Goal: Check status: Check status

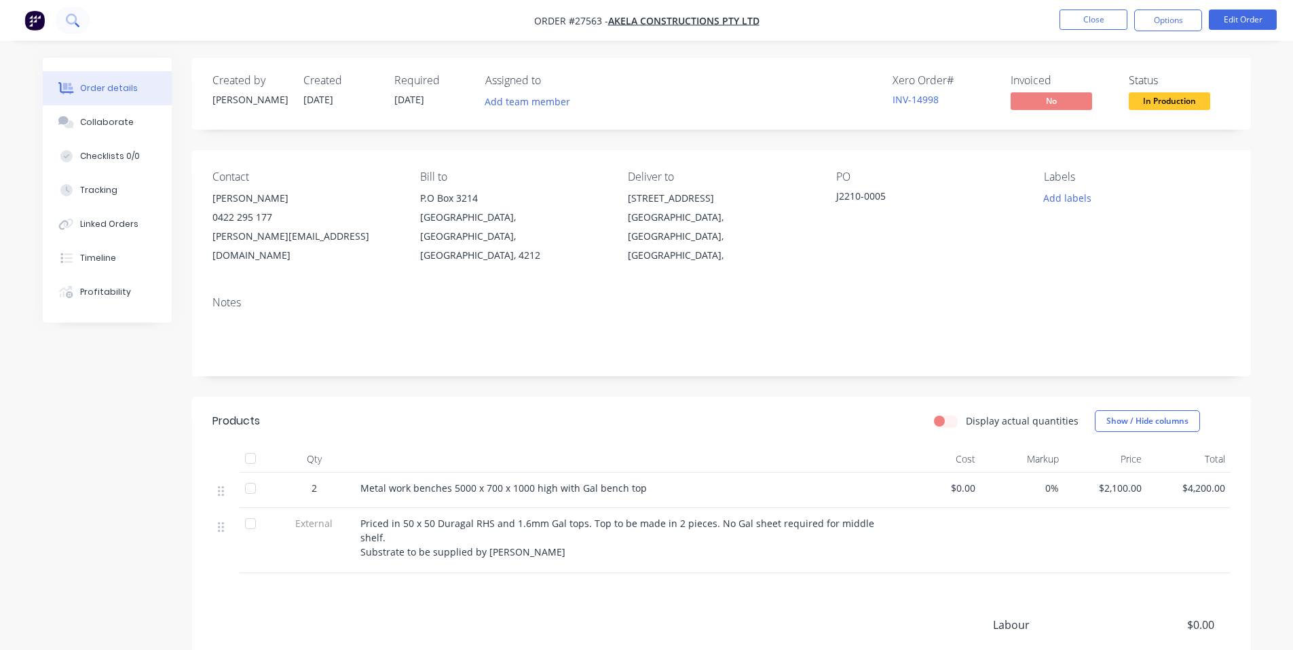
click at [71, 19] on icon at bounding box center [72, 20] width 13 height 13
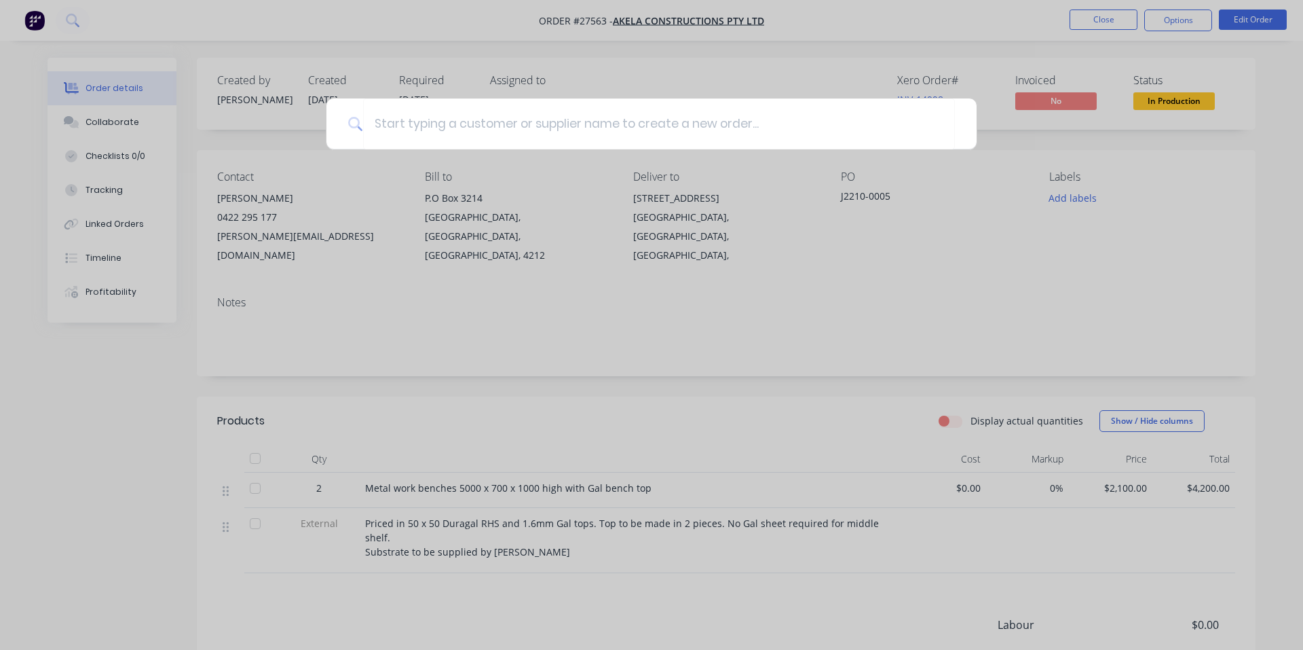
click at [235, 30] on div at bounding box center [651, 325] width 1303 height 650
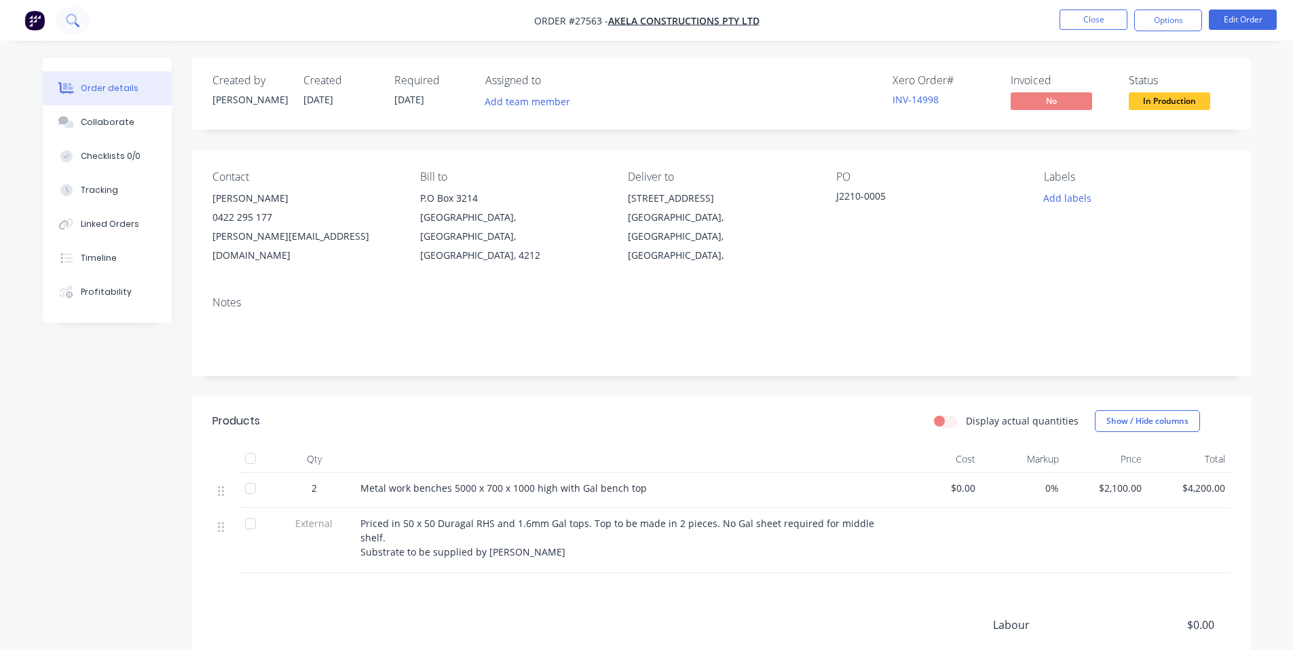
click at [83, 22] on button at bounding box center [73, 20] width 34 height 27
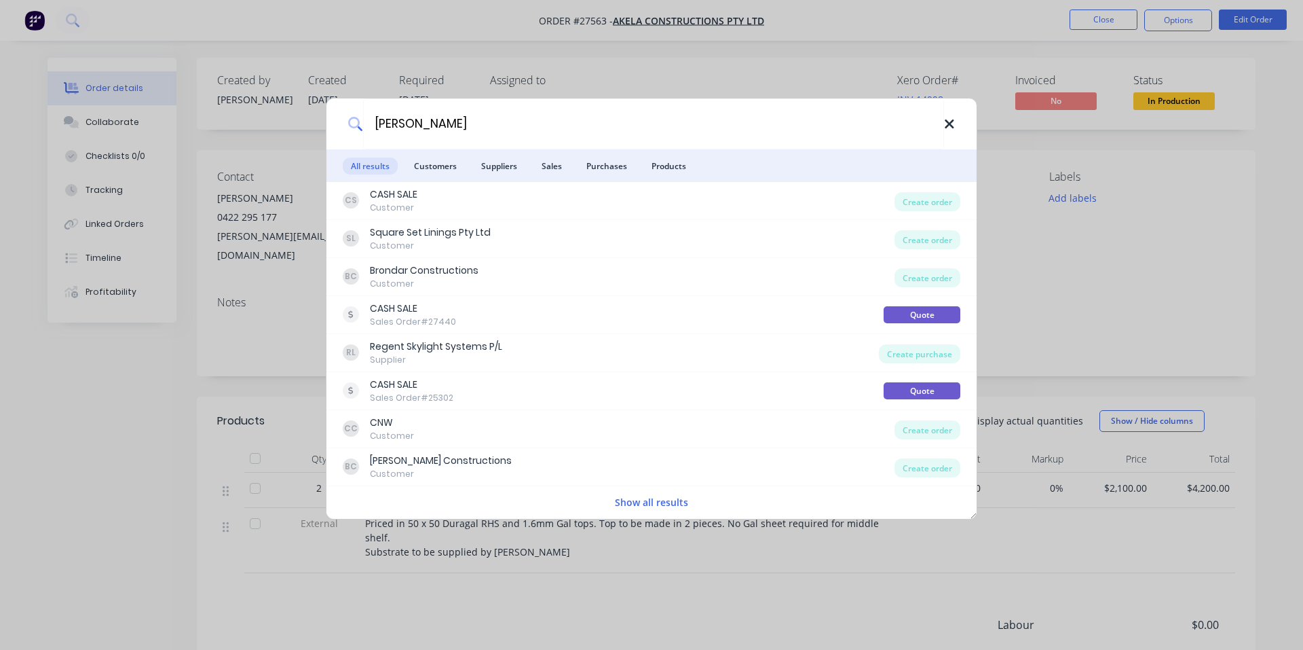
type input "[PERSON_NAME]"
click at [951, 126] on icon at bounding box center [949, 123] width 9 height 9
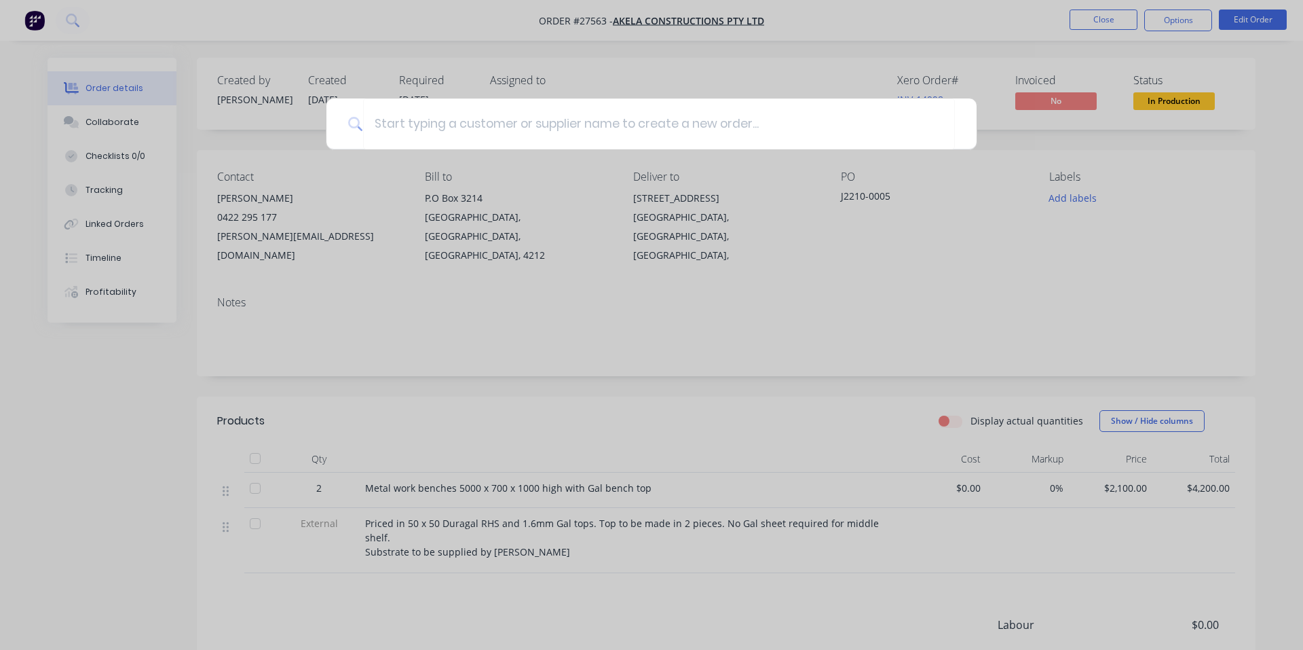
click at [318, 14] on div at bounding box center [651, 325] width 1303 height 650
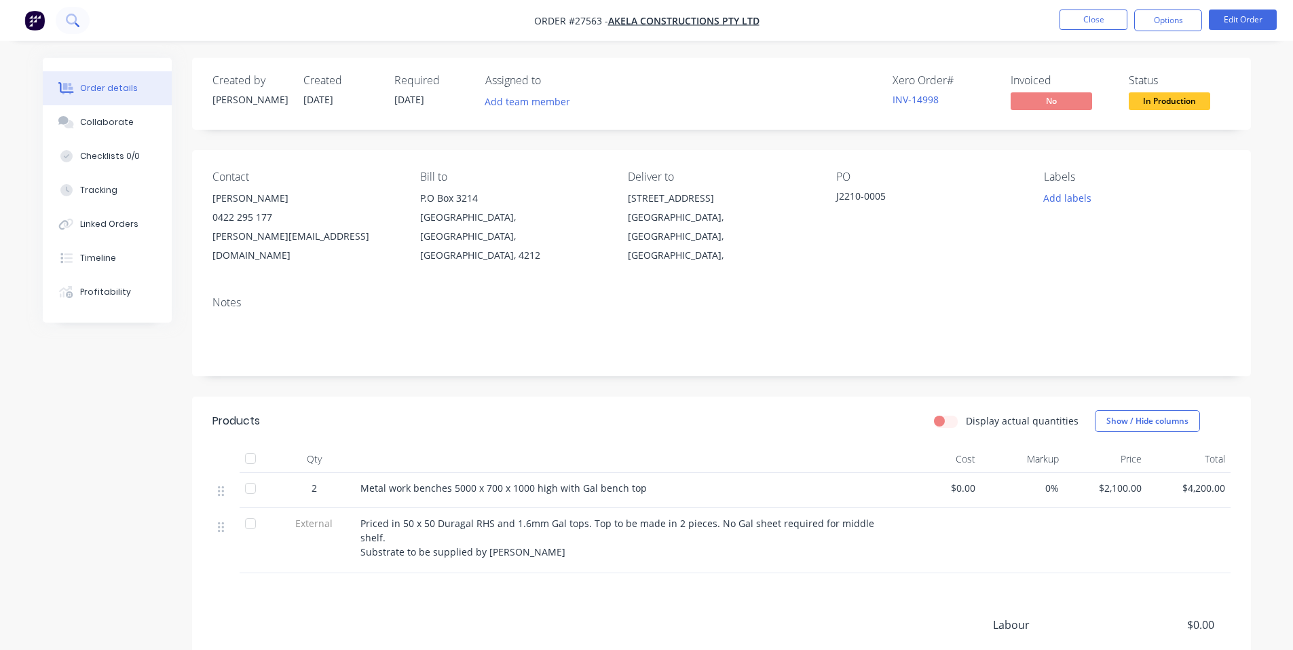
click at [80, 19] on button at bounding box center [73, 20] width 34 height 27
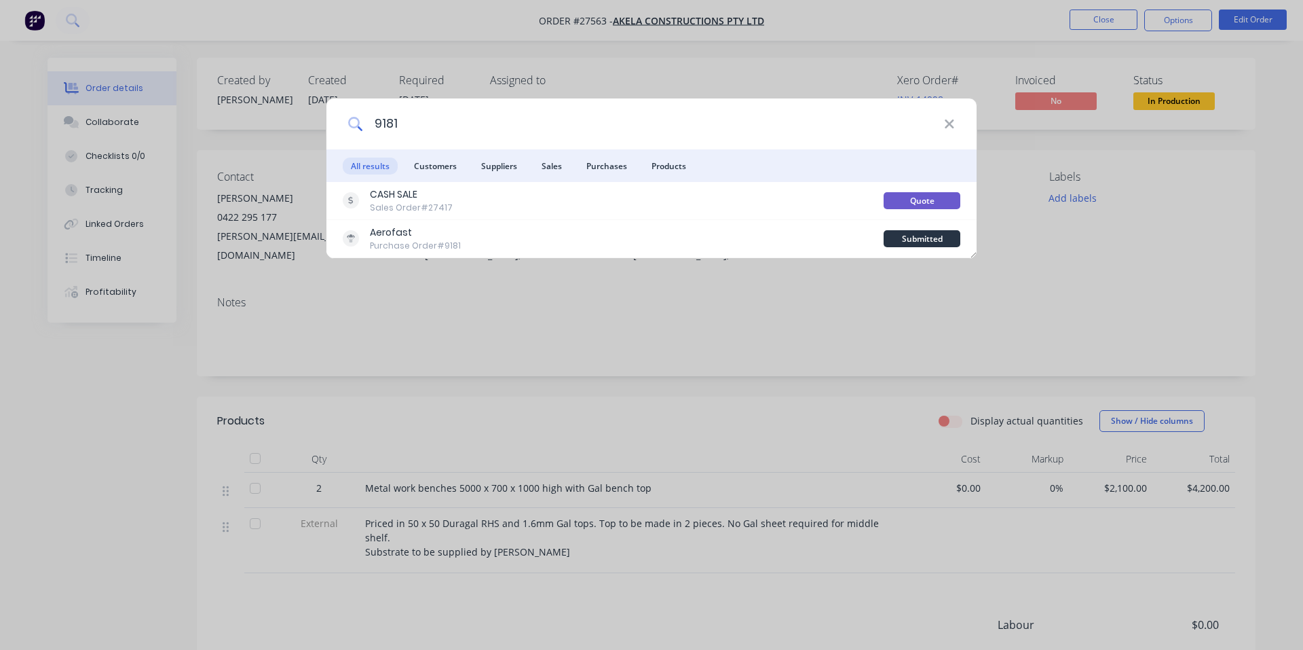
click at [376, 125] on input "9181" at bounding box center [653, 123] width 581 height 51
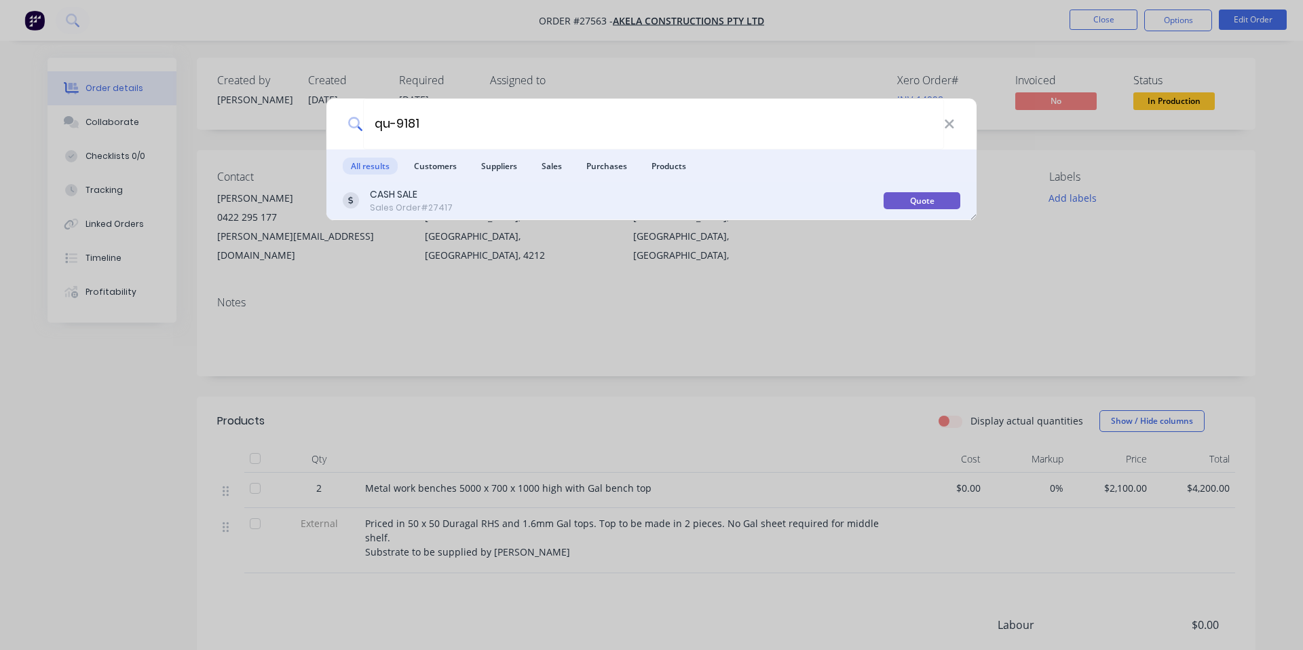
type input "qu-9181"
click at [420, 203] on div "Sales Order #27417" at bounding box center [411, 208] width 83 height 12
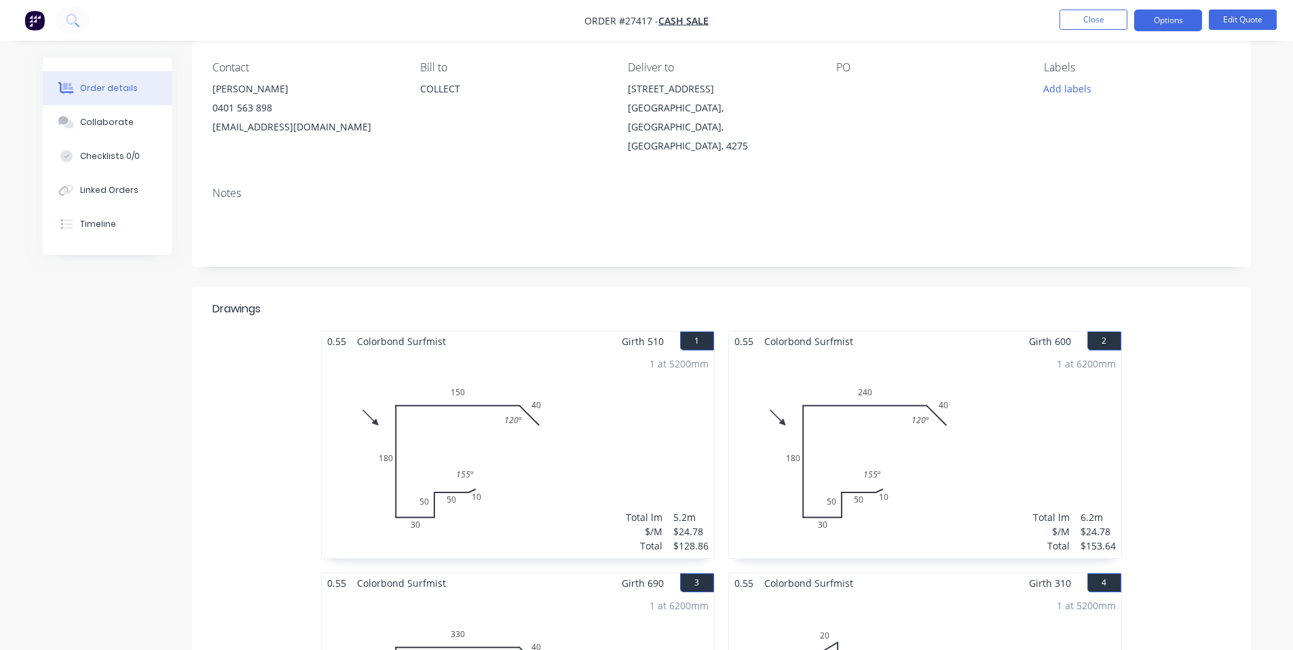
scroll to position [272, 0]
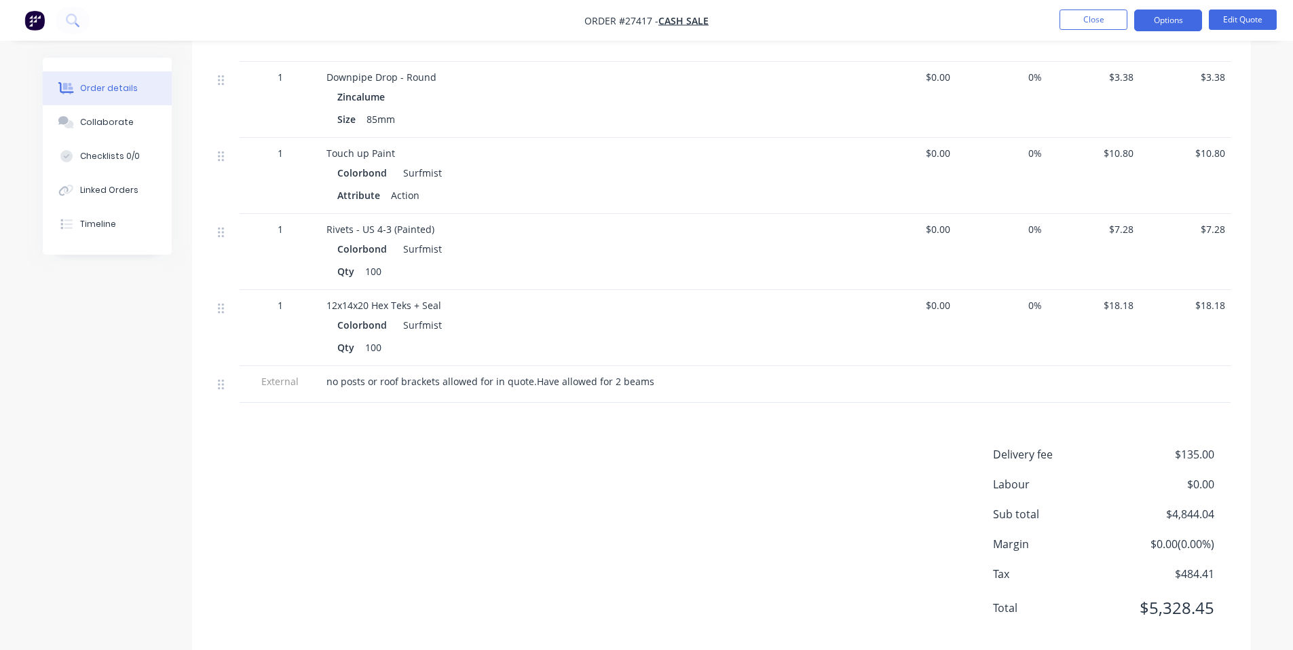
scroll to position [1585, 0]
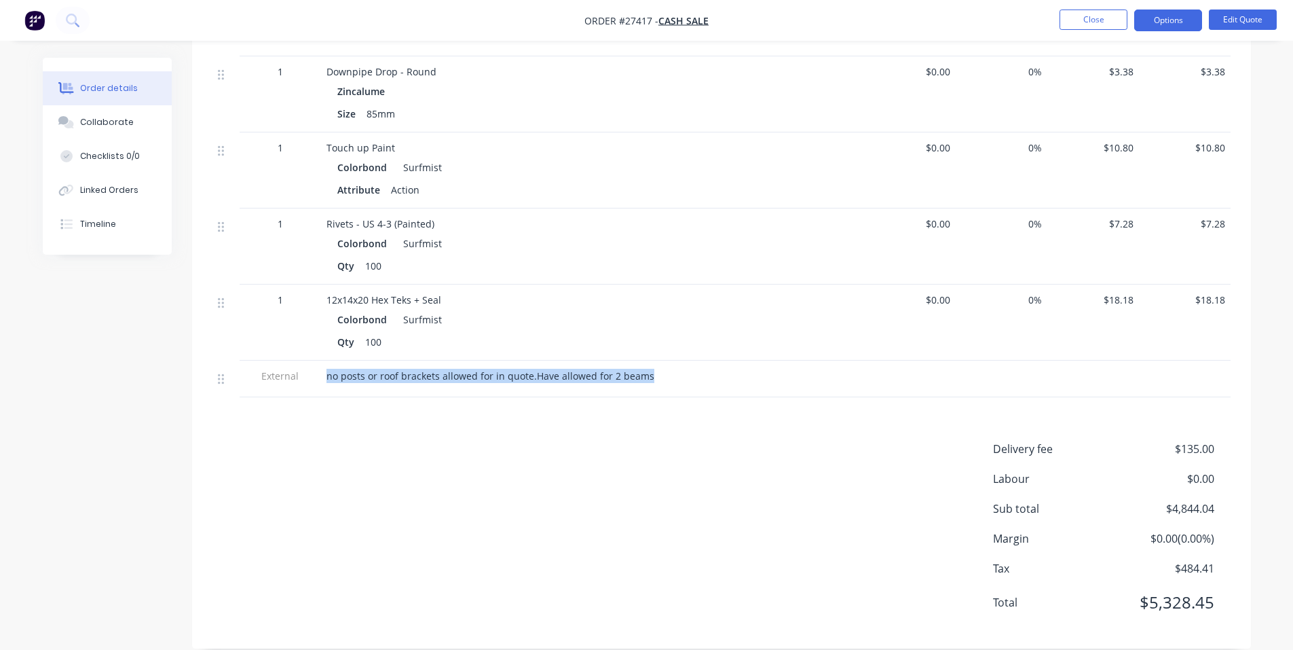
drag, startPoint x: 325, startPoint y: 360, endPoint x: 647, endPoint y: 358, distance: 321.8
click at [647, 360] on div "no posts or roof brackets allowed for in quote.Have allowed for 2 beams" at bounding box center [592, 378] width 543 height 37
click at [642, 369] on span "no posts or roof brackets allowed for in quote.Have allowed for 2 beams" at bounding box center [491, 375] width 328 height 13
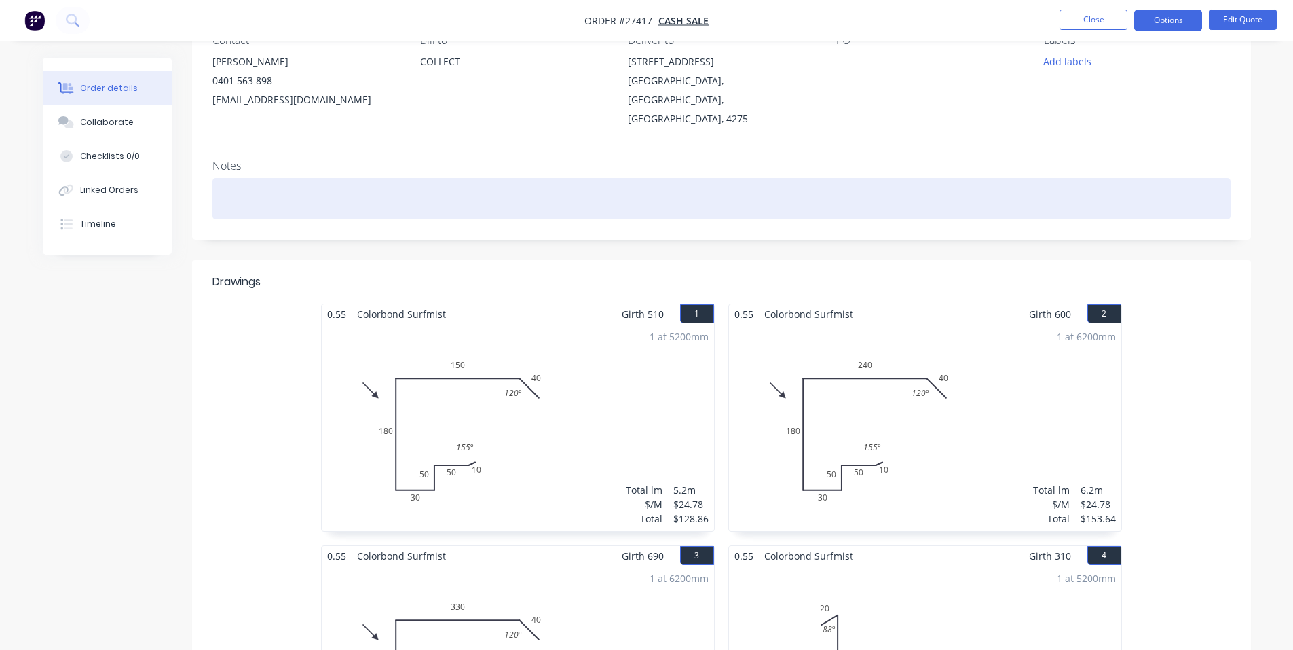
scroll to position [0, 0]
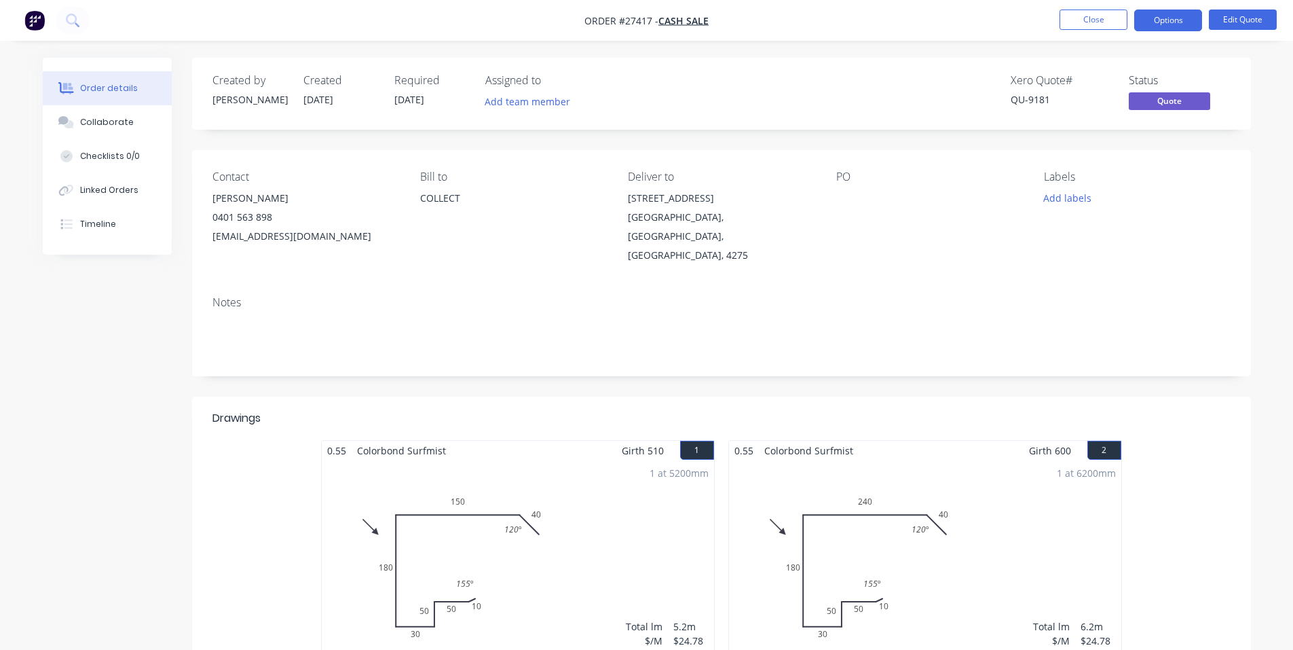
click at [587, 21] on span "Order #27417 -" at bounding box center [622, 20] width 74 height 13
drag, startPoint x: 587, startPoint y: 21, endPoint x: 582, endPoint y: 45, distance: 24.9
click at [586, 22] on span "Order #27417 -" at bounding box center [622, 20] width 74 height 13
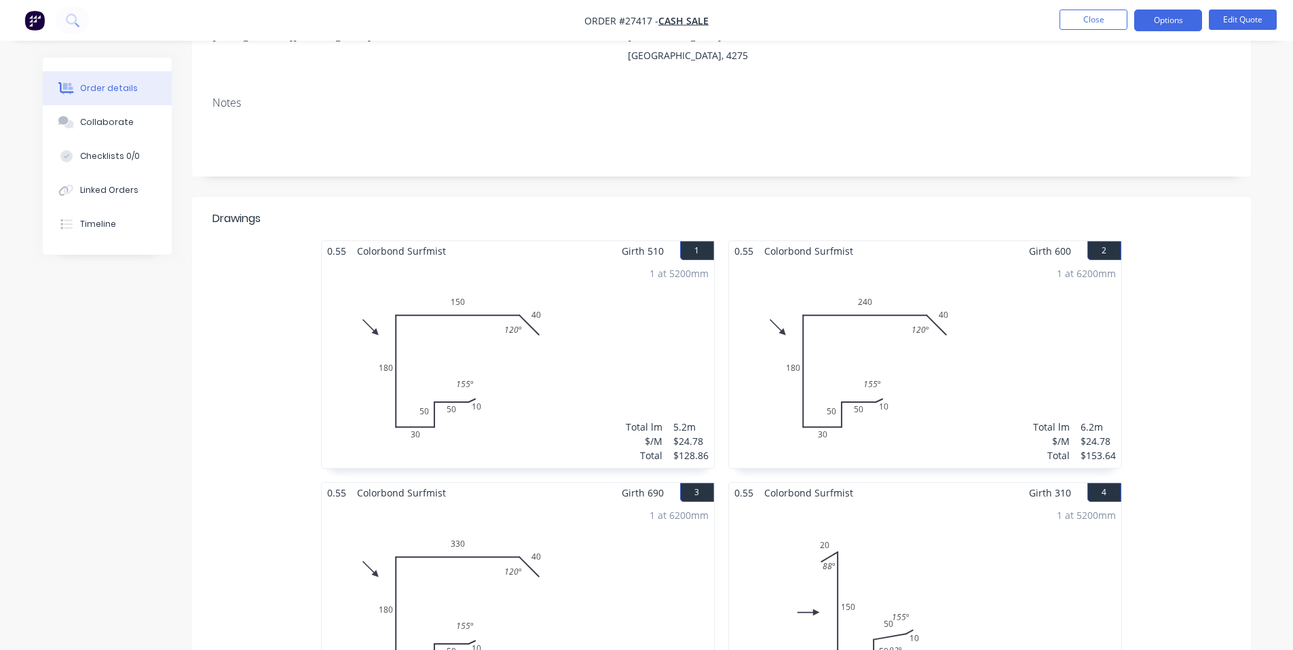
scroll to position [204, 0]
